Goal: Task Accomplishment & Management: Use online tool/utility

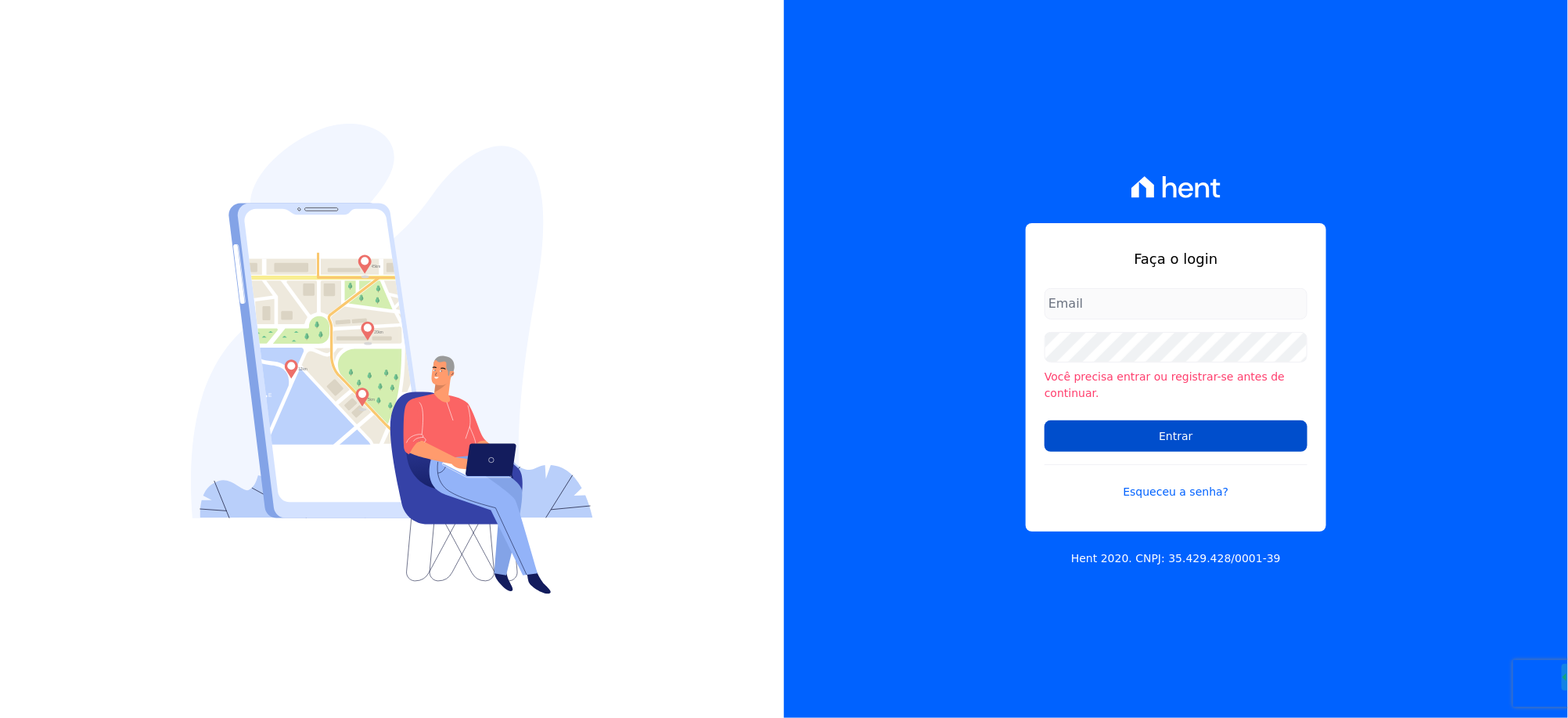
type input "[EMAIL_ADDRESS][DOMAIN_NAME]"
click at [1158, 433] on input "Entrar" at bounding box center [1176, 435] width 263 height 31
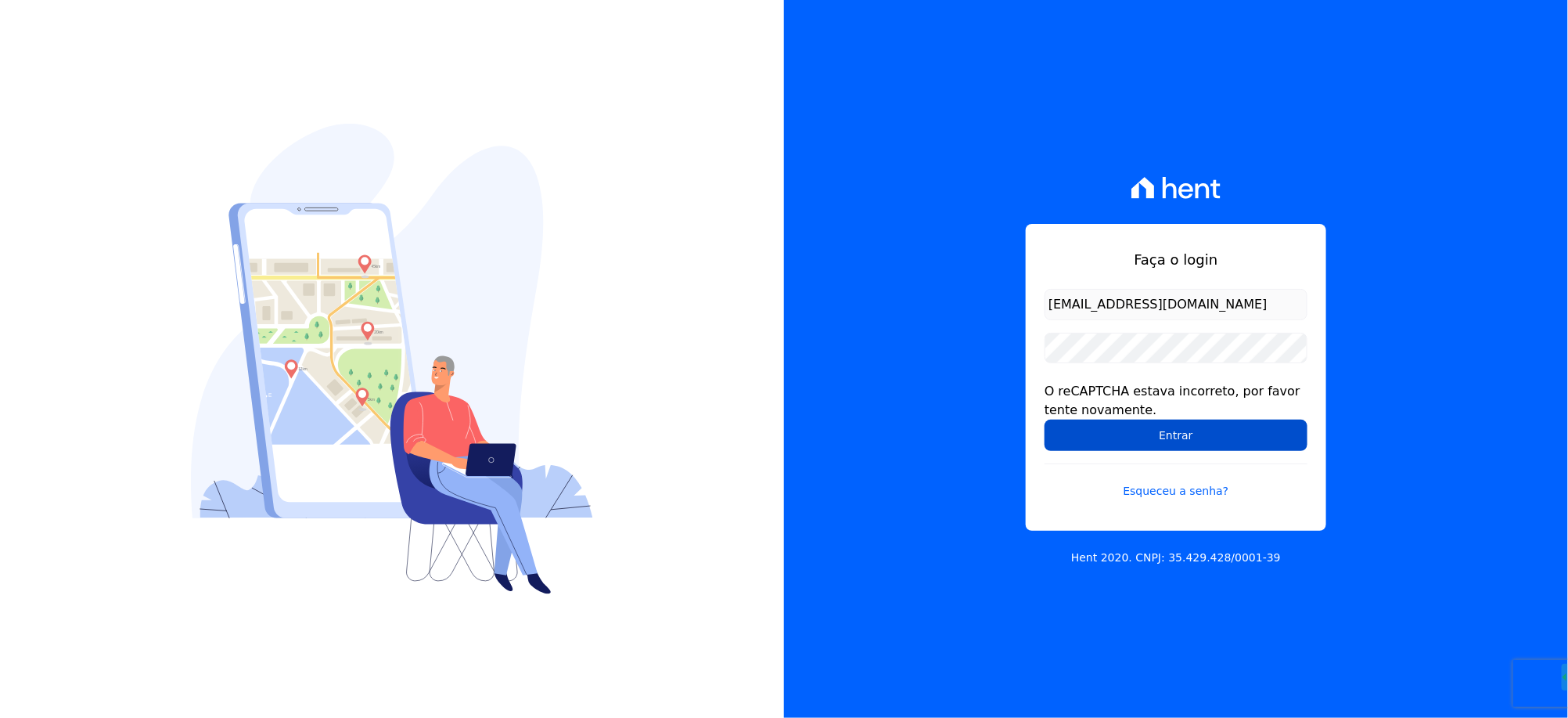
click at [1119, 441] on input "Entrar" at bounding box center [1176, 434] width 263 height 31
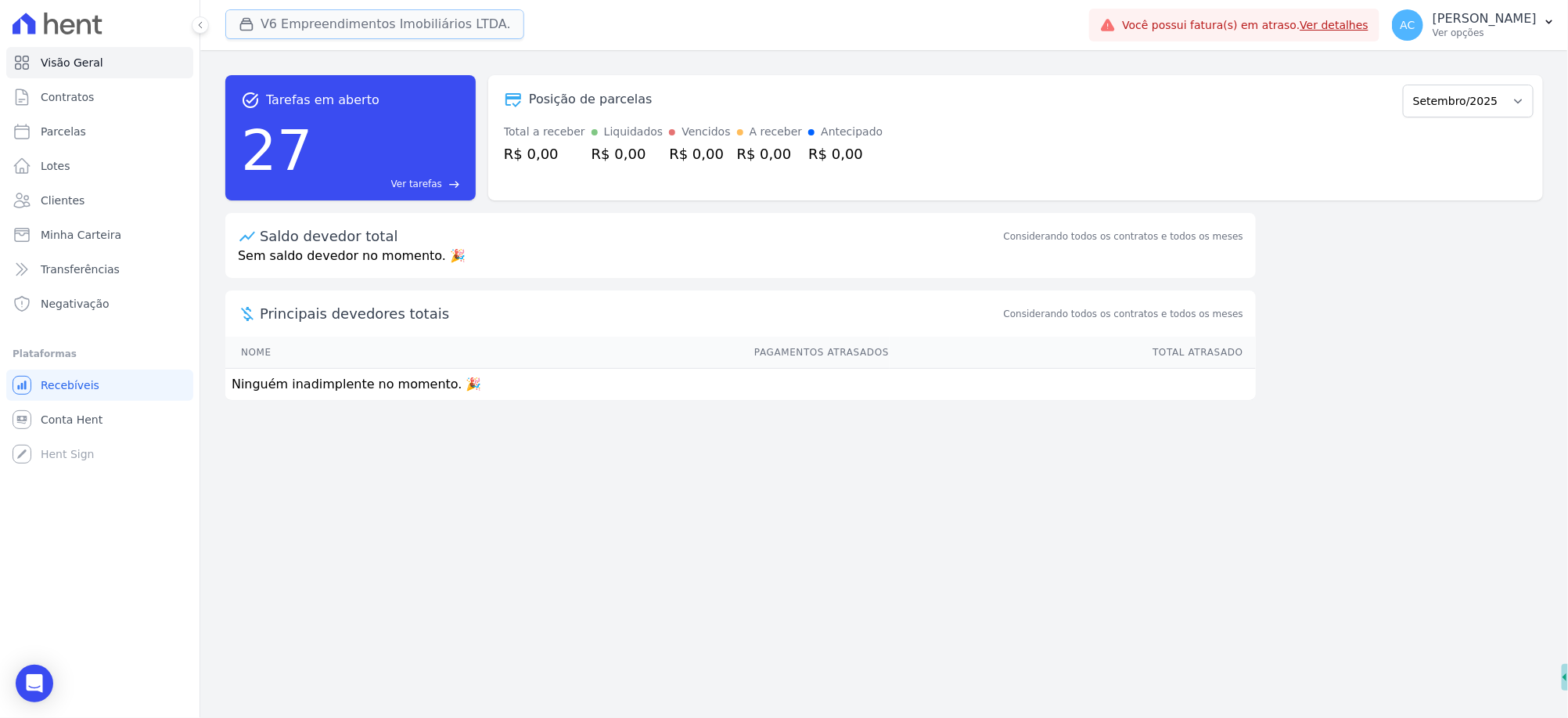
drag, startPoint x: 241, startPoint y: 22, endPoint x: 248, endPoint y: 33, distance: 13.0
click at [241, 23] on icon "button" at bounding box center [246, 24] width 16 height 16
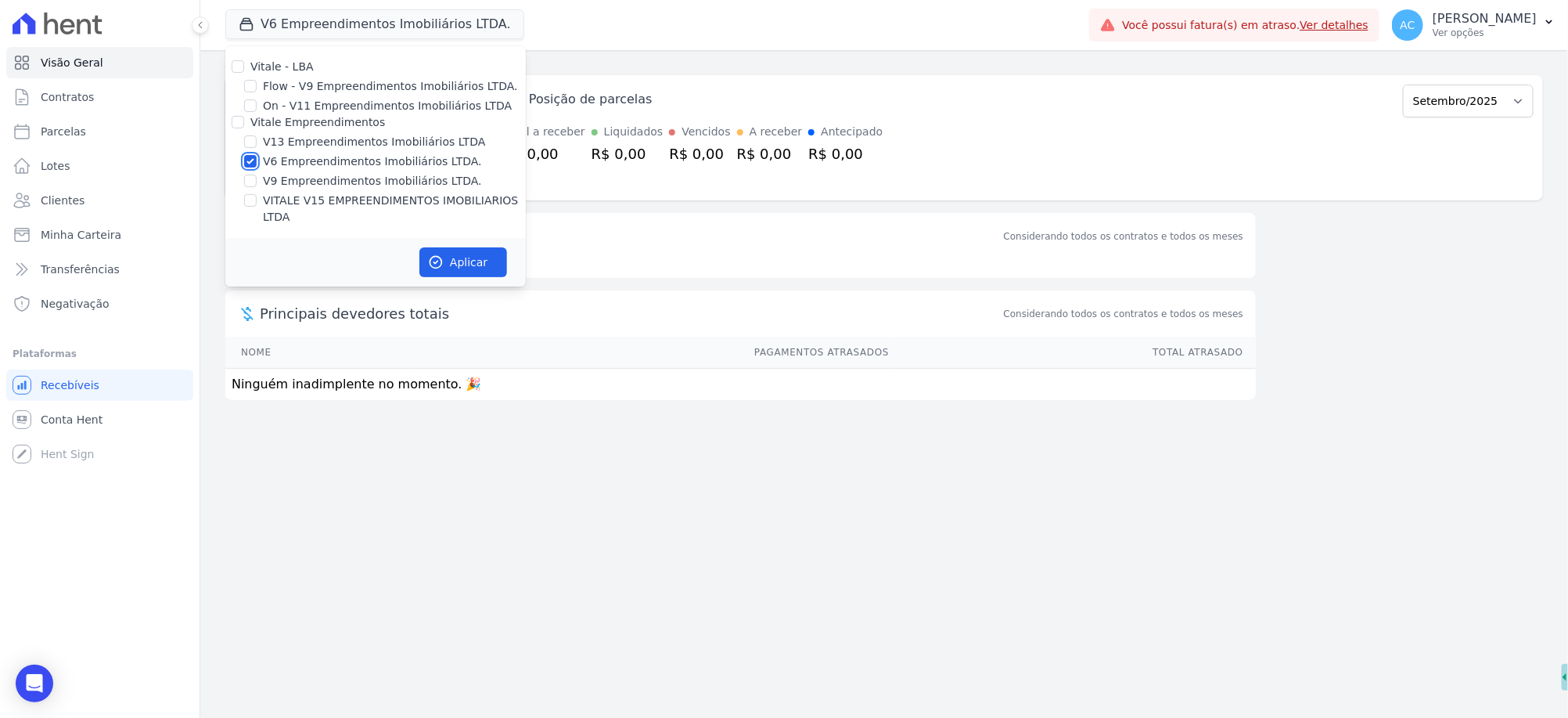
click at [253, 159] on input "V6 Empreendimentos Imobiliários LTDA." at bounding box center [249, 160] width 12 height 12
checkbox input "false"
click at [252, 139] on input "V13 Empreendimentos Imobiliários LTDA" at bounding box center [249, 141] width 12 height 12
checkbox input "true"
click at [252, 199] on input "VITALE V15 EMPREENDIMENTOS IMOBILIARIOS LTDA" at bounding box center [249, 200] width 12 height 12
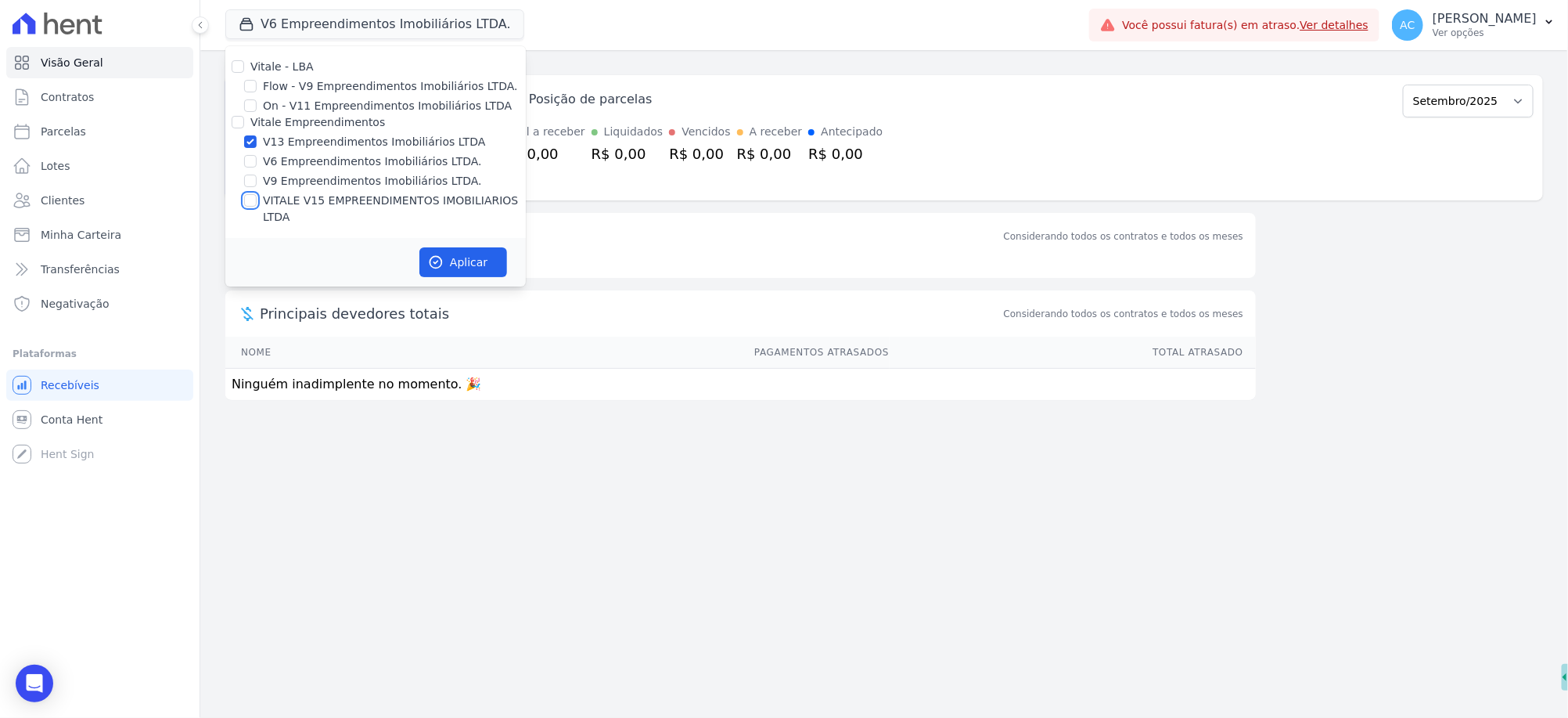
checkbox input "true"
click at [462, 248] on button "Aplicar" at bounding box center [463, 262] width 87 height 29
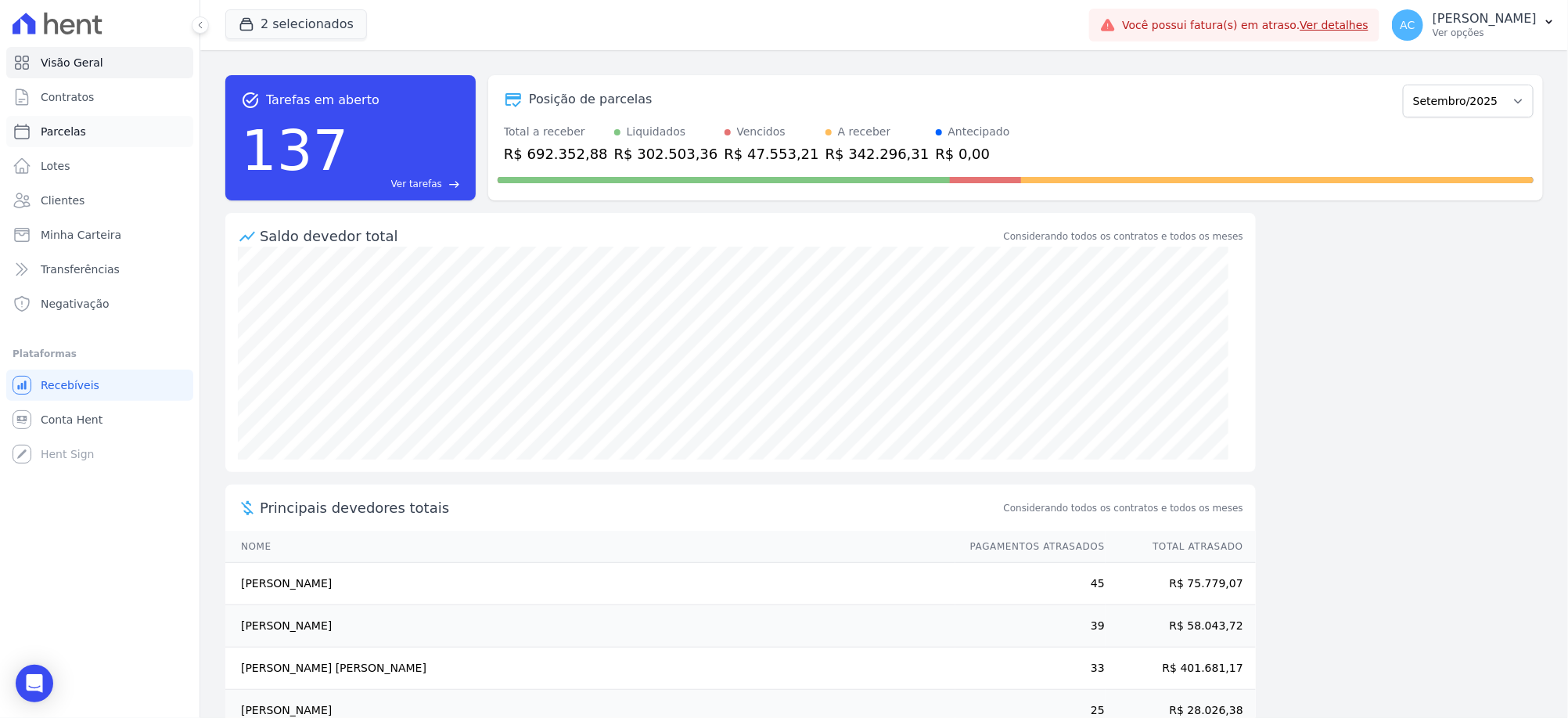
click at [58, 135] on span "Parcelas" at bounding box center [64, 131] width 46 height 16
select select
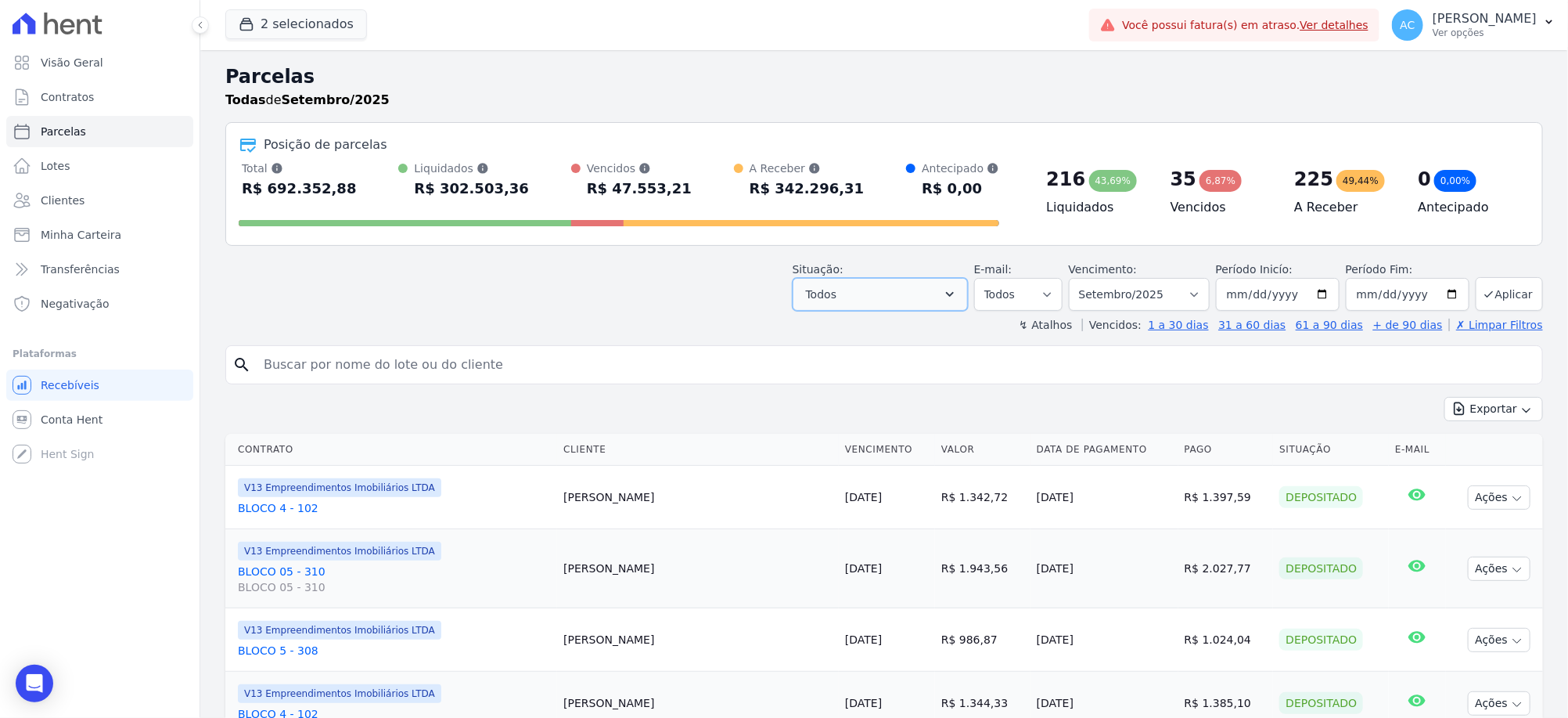
click at [886, 291] on button "Todos" at bounding box center [880, 294] width 175 height 33
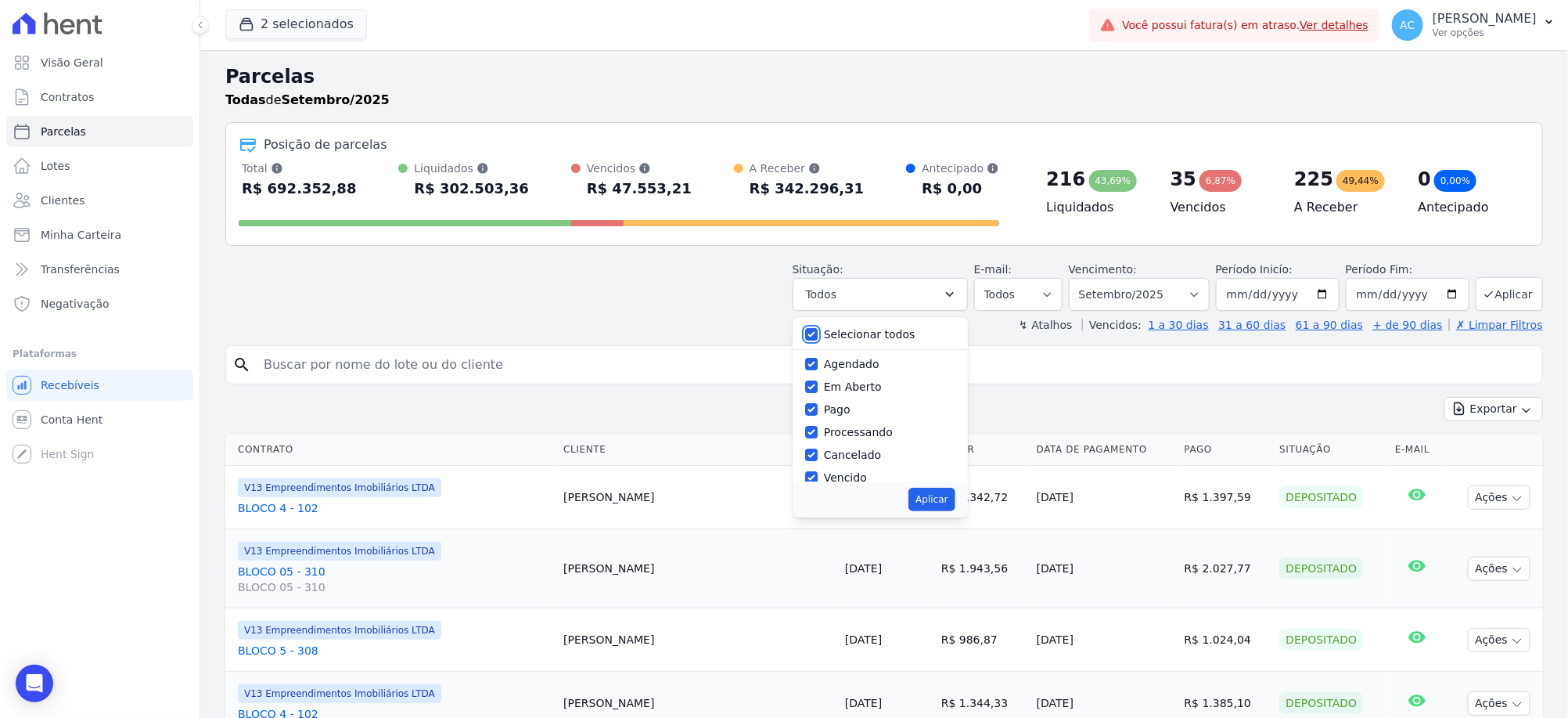
click at [817, 336] on input "Selecionar todos" at bounding box center [811, 334] width 12 height 12
checkbox input "false"
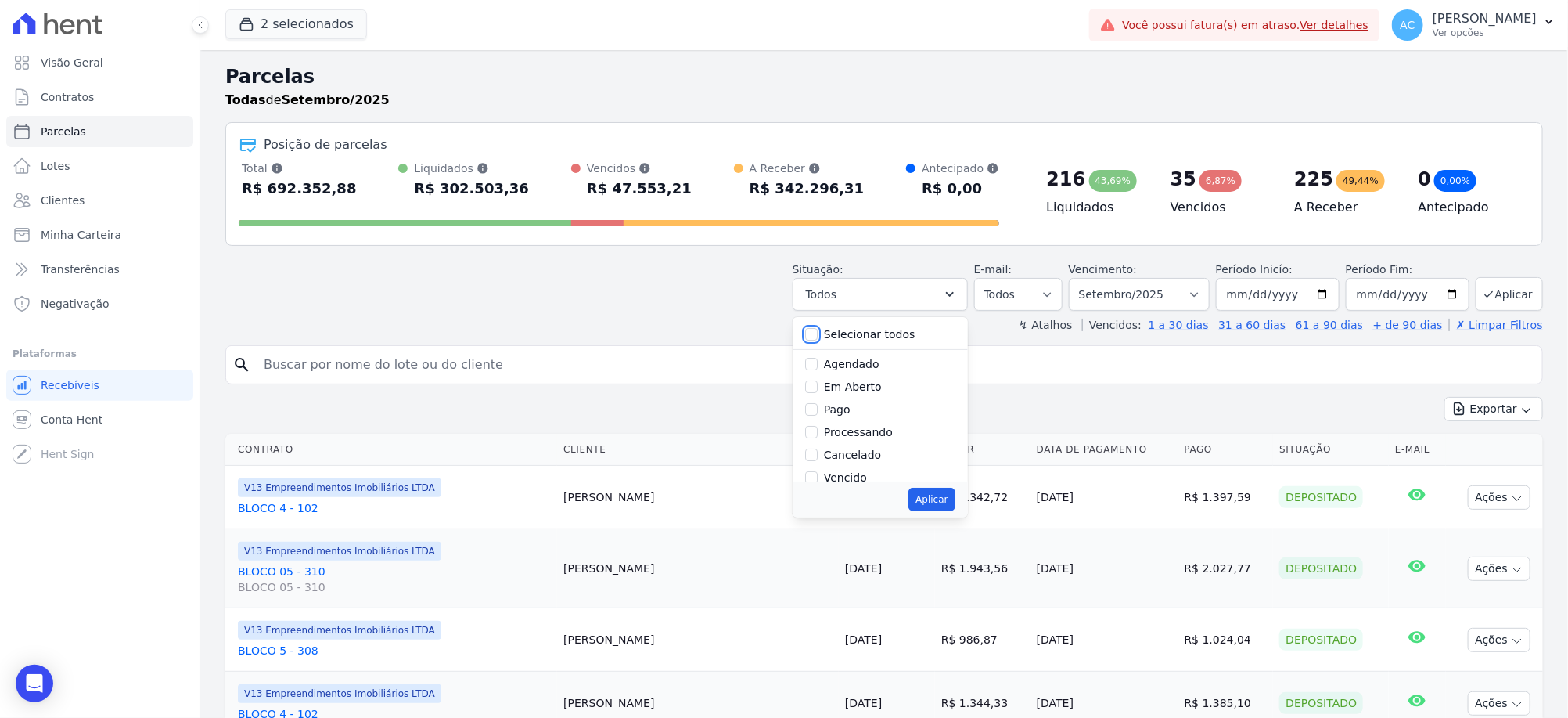
checkbox input "false"
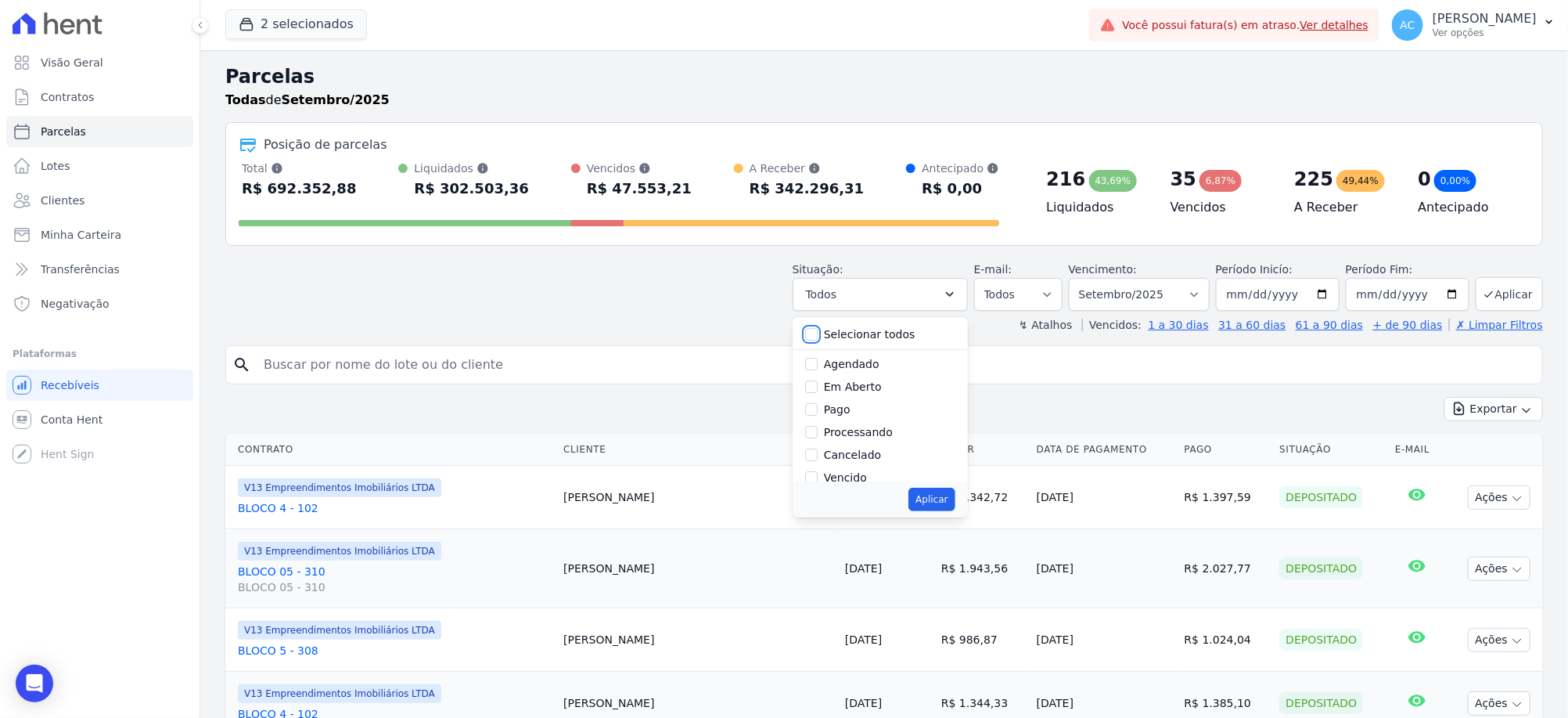
checkbox input "false"
drag, startPoint x: 826, startPoint y: 407, endPoint x: 852, endPoint y: 446, distance: 46.9
click at [817, 407] on input "Pago" at bounding box center [811, 409] width 12 height 12
checkbox input "true"
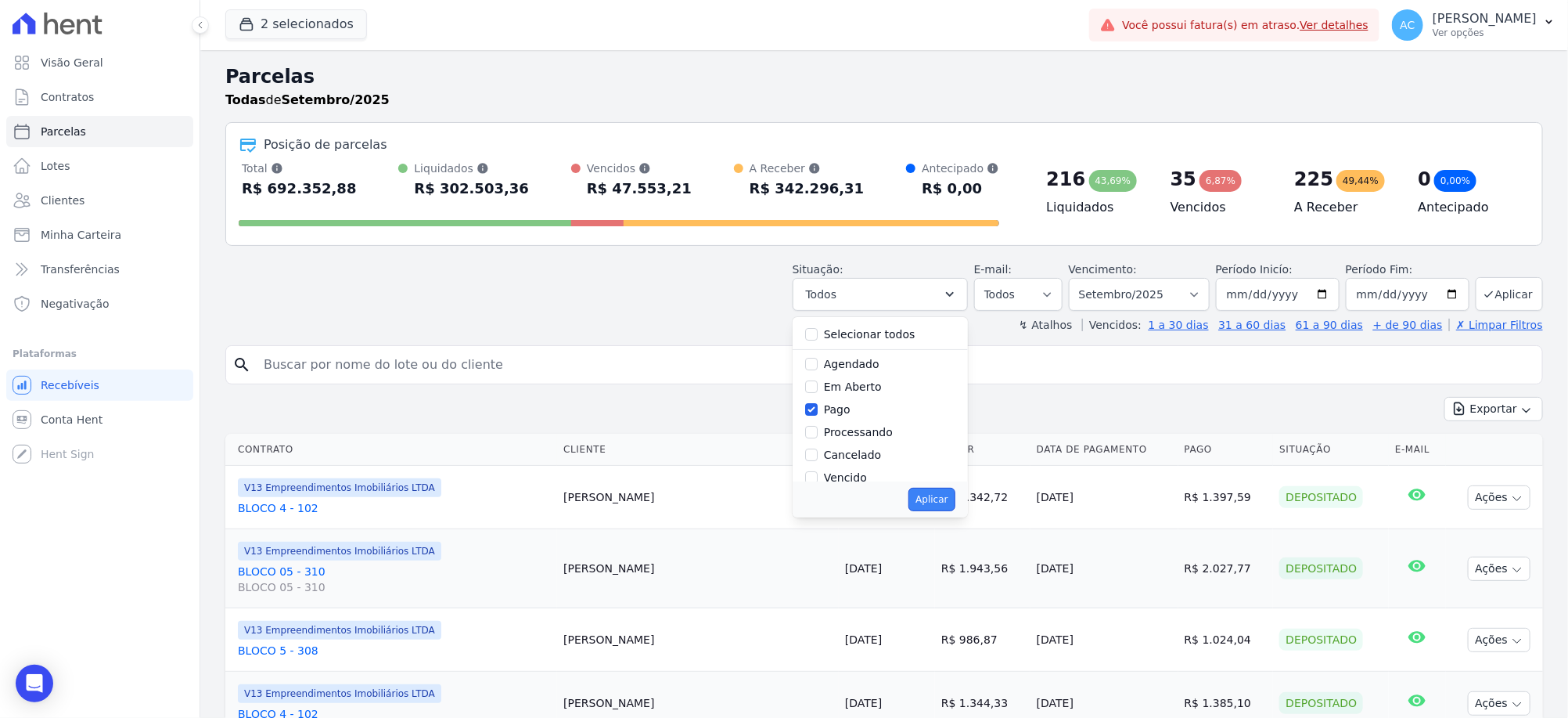
click at [933, 504] on button "Aplicar" at bounding box center [931, 499] width 46 height 24
select select "paid"
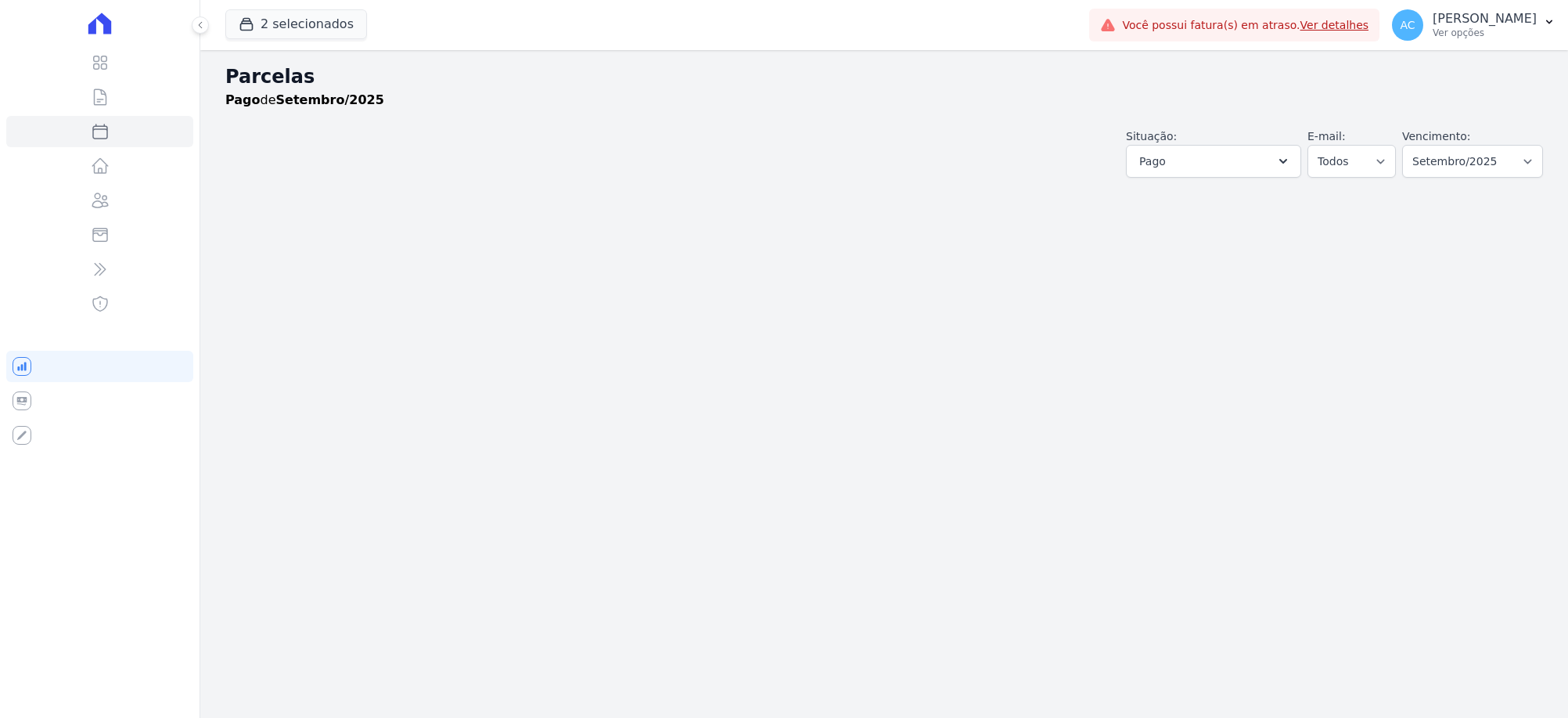
select select
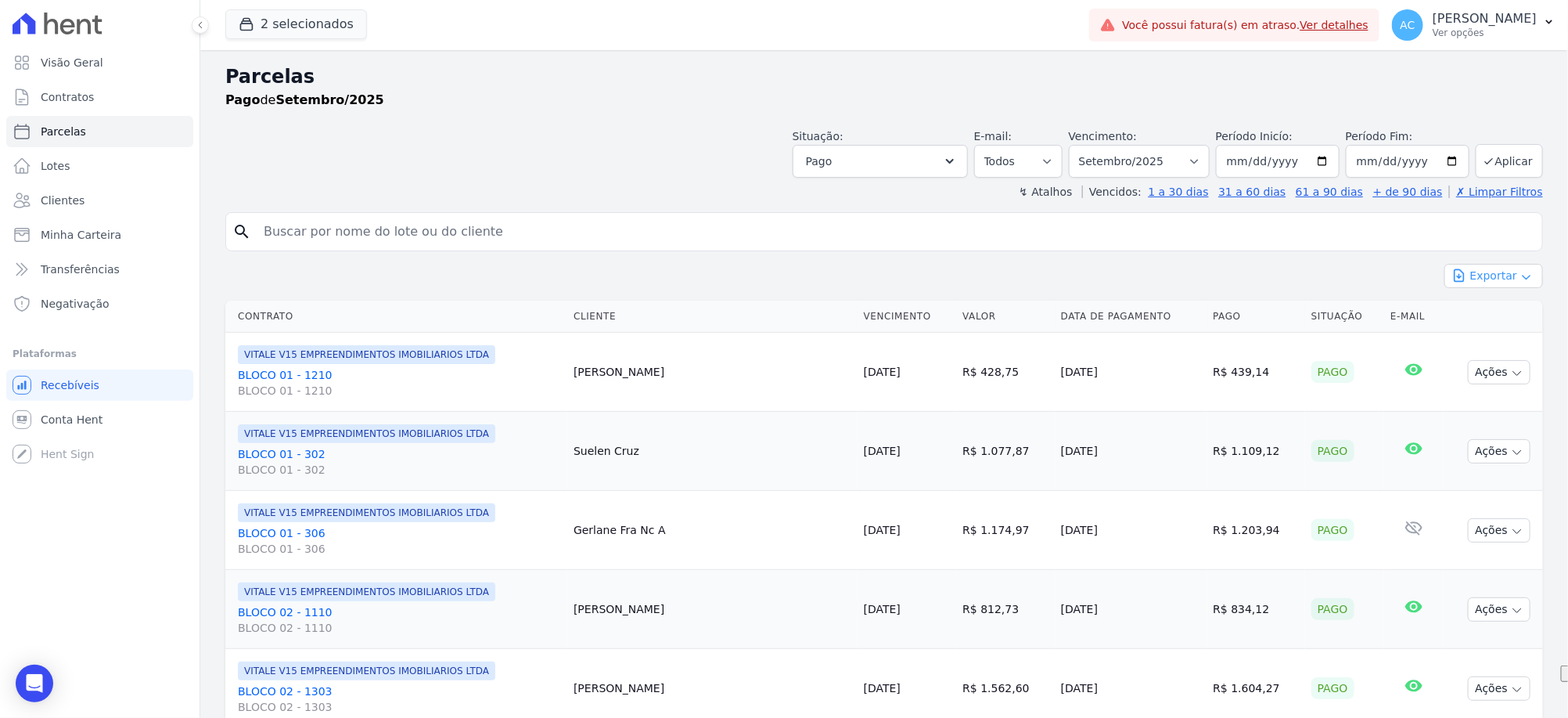
click at [1520, 275] on icon "button" at bounding box center [1525, 277] width 12 height 12
click at [1510, 158] on button "Aplicar" at bounding box center [1508, 160] width 67 height 33
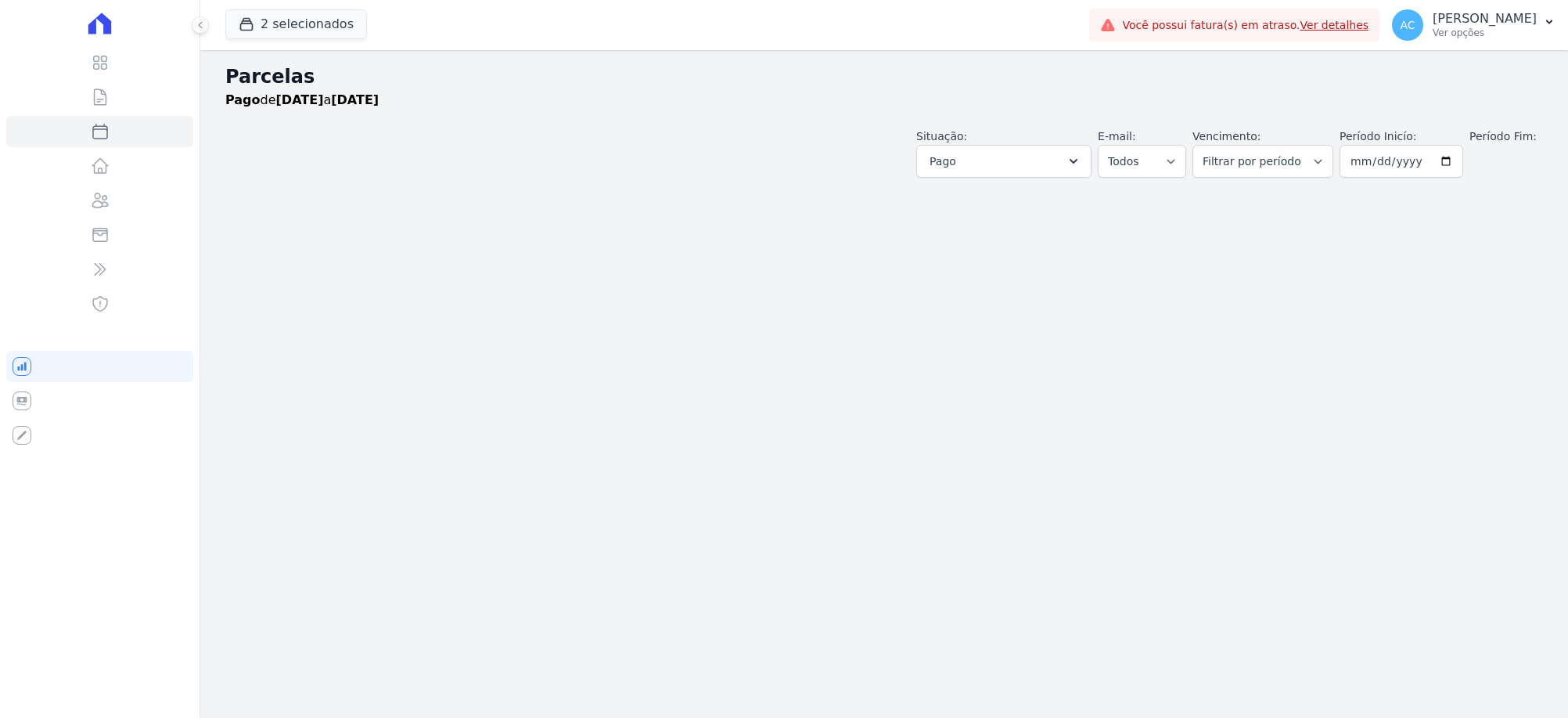
select select
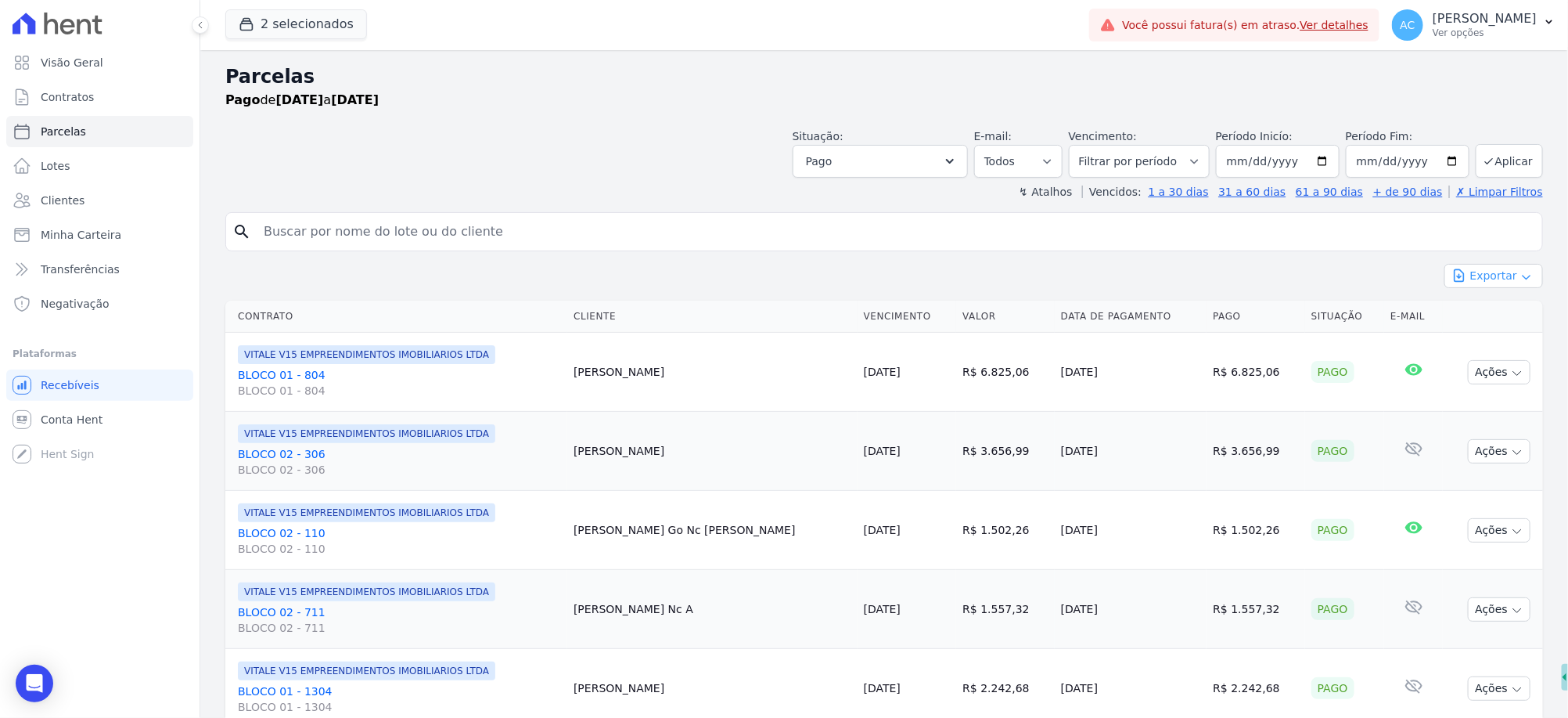
click at [1496, 285] on button "Exportar" at bounding box center [1493, 276] width 99 height 25
click at [1481, 344] on span "Exportar CSV" at bounding box center [1491, 340] width 82 height 16
